Goal: Download file/media

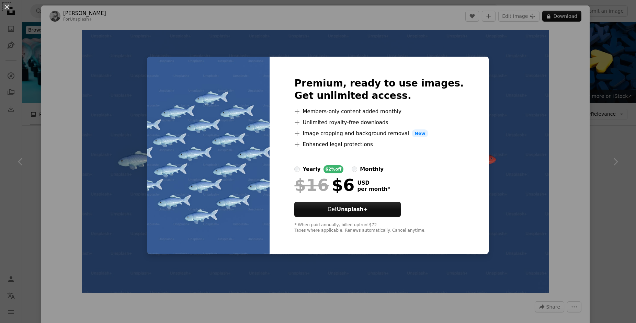
scroll to position [584, 0]
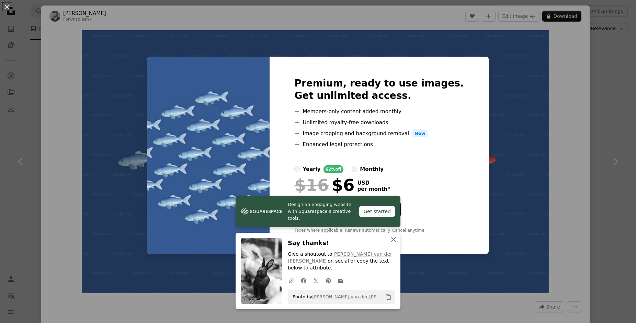
click at [394, 244] on icon "An X shape" at bounding box center [394, 240] width 8 height 8
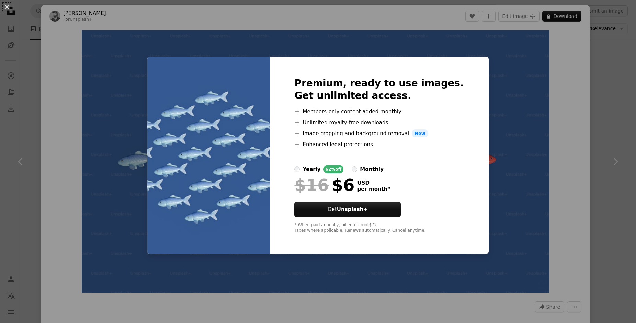
click at [613, 165] on div "An X shape Premium, ready to use images. Get unlimited access. A plus sign Memb…" at bounding box center [318, 161] width 636 height 323
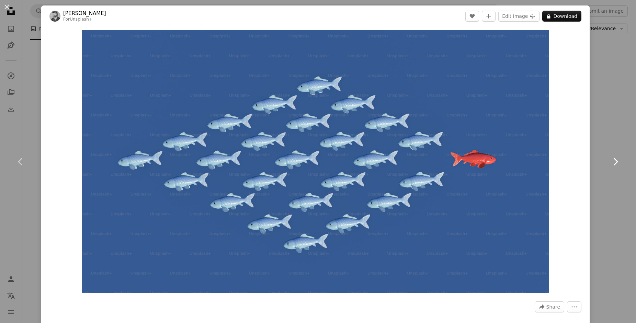
click at [613, 164] on icon "Chevron right" at bounding box center [615, 161] width 11 height 11
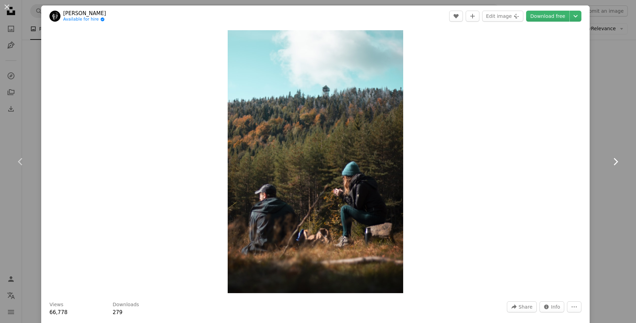
click at [613, 164] on icon "Chevron right" at bounding box center [615, 161] width 11 height 11
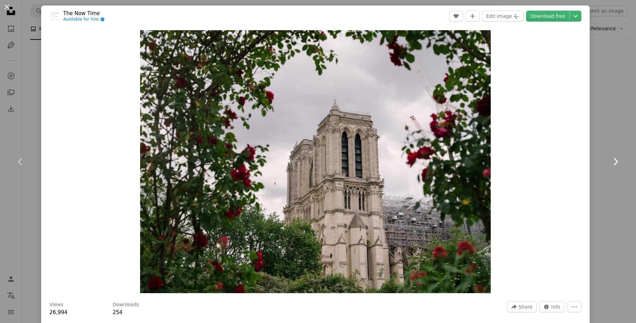
click at [613, 164] on icon "Chevron right" at bounding box center [615, 161] width 11 height 11
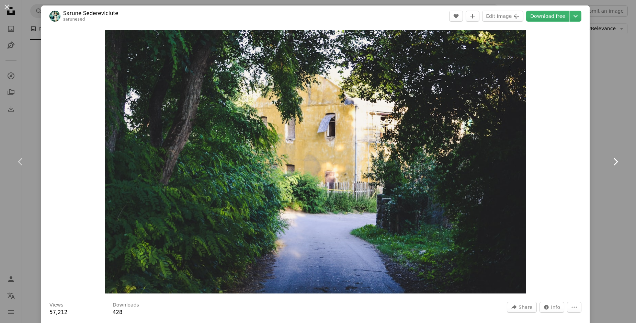
click at [614, 161] on icon "Chevron right" at bounding box center [615, 161] width 11 height 11
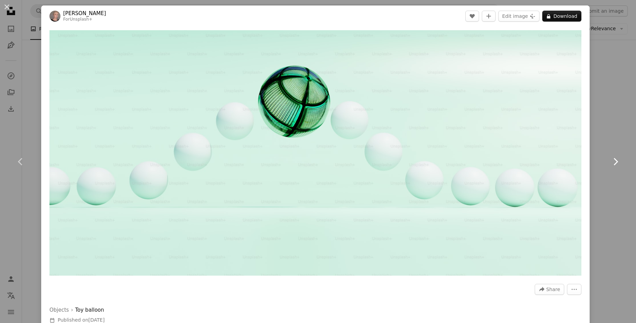
click at [615, 162] on icon "Chevron right" at bounding box center [615, 161] width 11 height 11
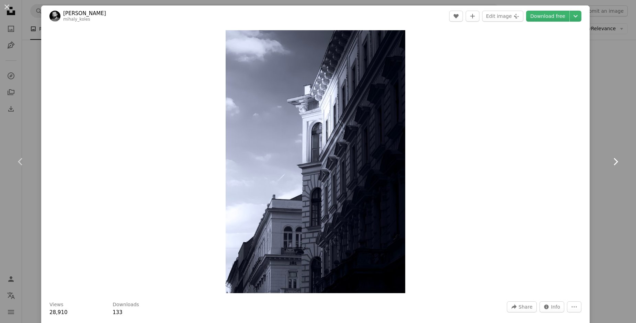
click at [615, 162] on icon "Chevron right" at bounding box center [615, 161] width 11 height 11
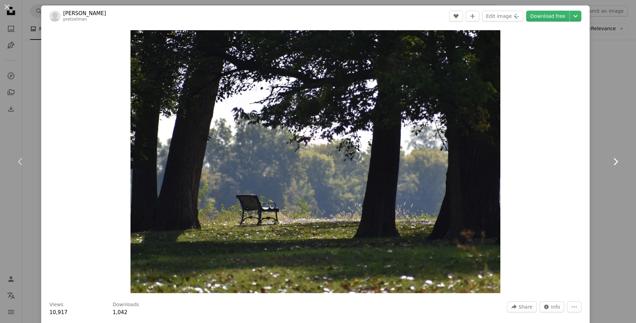
click at [617, 162] on icon at bounding box center [616, 161] width 4 height 7
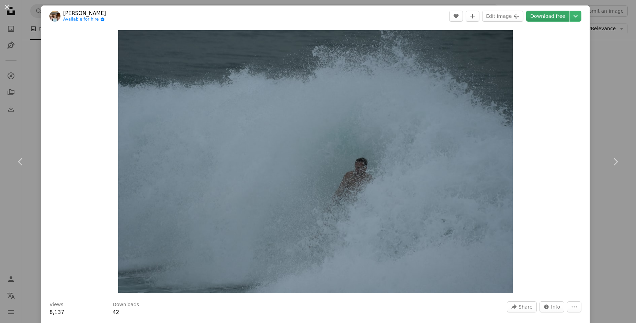
click at [561, 19] on link "Download free" at bounding box center [547, 16] width 43 height 11
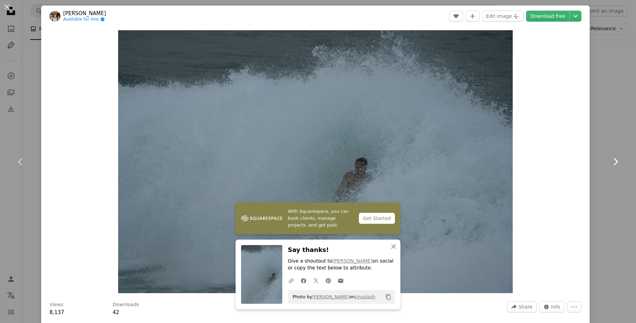
click at [616, 157] on icon "Chevron right" at bounding box center [615, 161] width 11 height 11
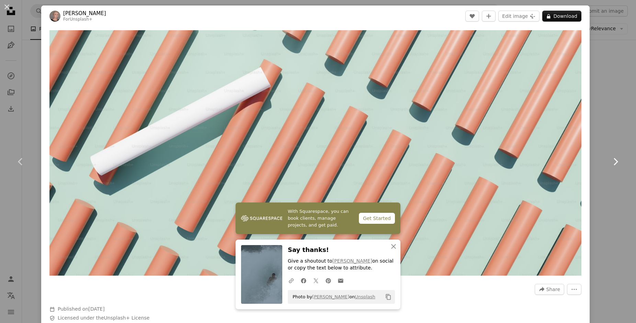
click at [616, 157] on icon "Chevron right" at bounding box center [615, 161] width 11 height 11
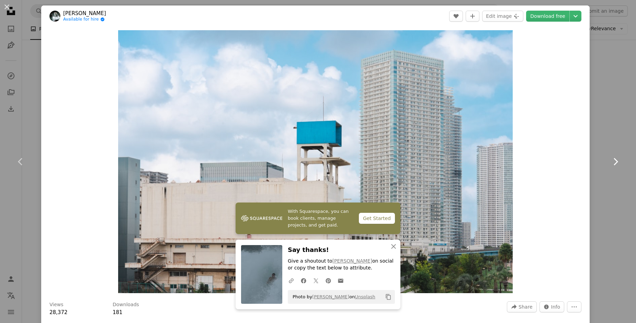
click at [616, 157] on icon "Chevron right" at bounding box center [615, 161] width 11 height 11
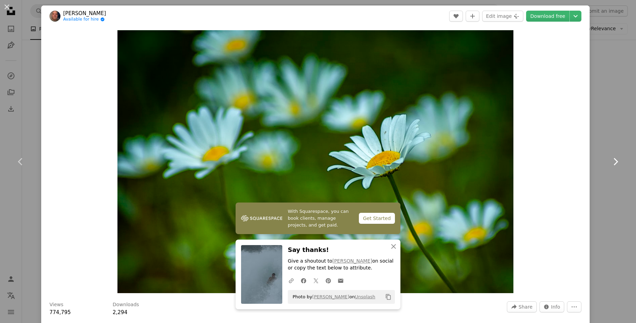
click at [616, 157] on icon "Chevron right" at bounding box center [615, 161] width 11 height 11
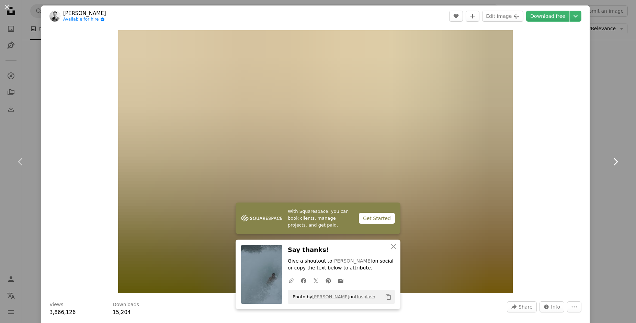
click at [616, 157] on icon "Chevron right" at bounding box center [615, 161] width 11 height 11
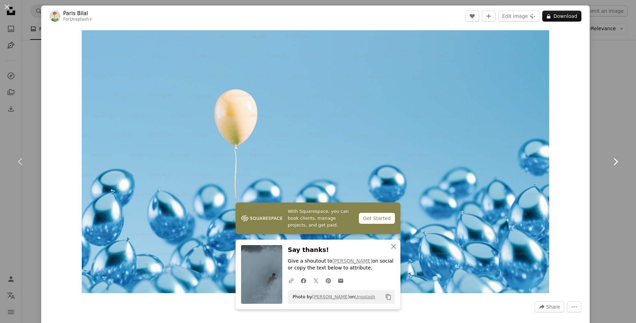
click at [616, 157] on icon "Chevron right" at bounding box center [615, 161] width 11 height 11
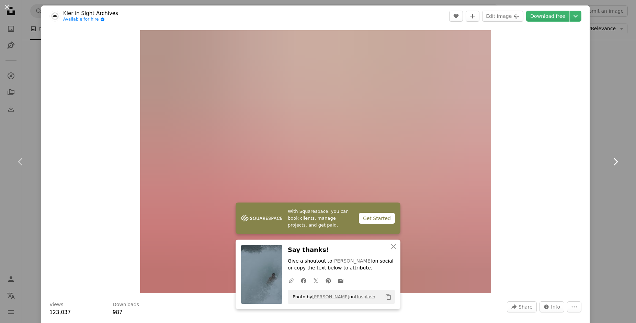
click at [616, 157] on icon "Chevron right" at bounding box center [615, 161] width 11 height 11
